Goal: Browse casually: Explore the website without a specific task or goal

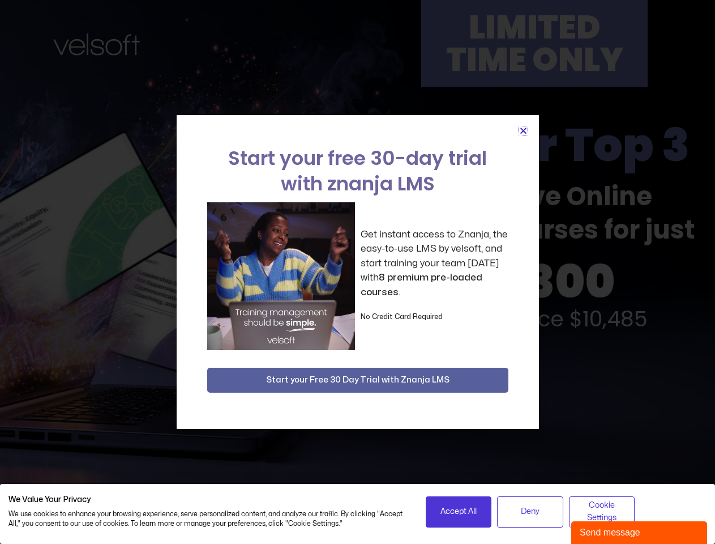
scroll to position [2478, 0]
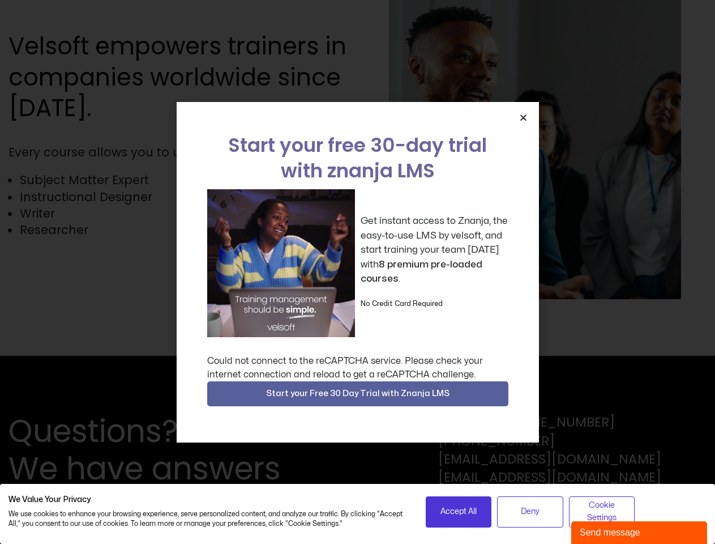
click at [357, 272] on div "Get instant access to Znanja, the easy-to-use LMS by velsoft, and start trainin…" at bounding box center [357, 263] width 301 height 148
click at [459, 511] on span "Accept All" at bounding box center [459, 511] width 36 height 12
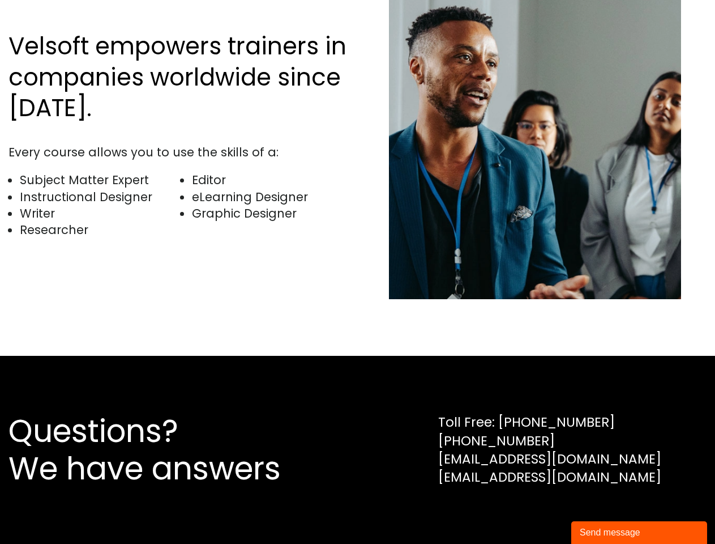
click at [530, 511] on div "Questions? We have answers Toll Free: 1-800-730-7115 1-902-755-1884 sales@velso…" at bounding box center [357, 450] width 715 height 188
click at [602, 511] on div "Questions? We have answers Toll Free: 1-800-730-7115 1-902-755-1884 sales@velso…" at bounding box center [357, 450] width 715 height 188
click at [357, 272] on div "Velsoft empowers trainers in companies worldwide since 1998. Every course allow…" at bounding box center [357, 143] width 698 height 424
click at [523, 117] on img at bounding box center [535, 143] width 292 height 311
click at [358, 394] on div "Questions? We have answers Toll Free: 1-800-730-7115 1-902-755-1884 sales@velso…" at bounding box center [357, 450] width 715 height 188
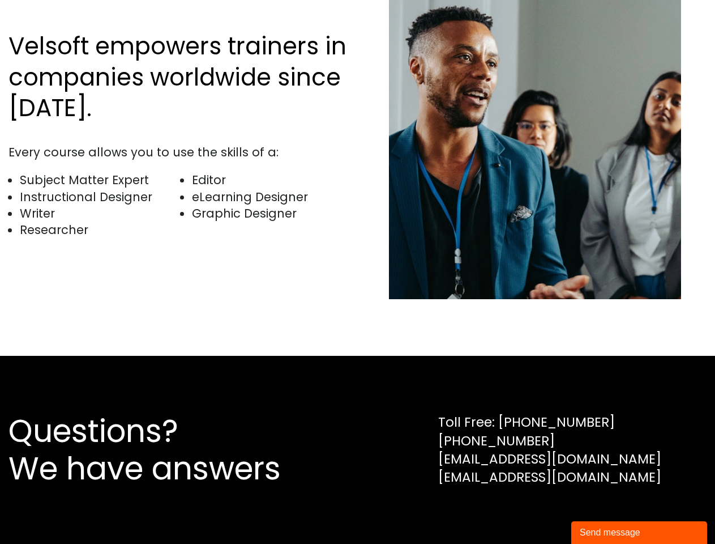
click at [639, 532] on div "Send message" at bounding box center [639, 532] width 119 height 14
